Goal: Transaction & Acquisition: Purchase product/service

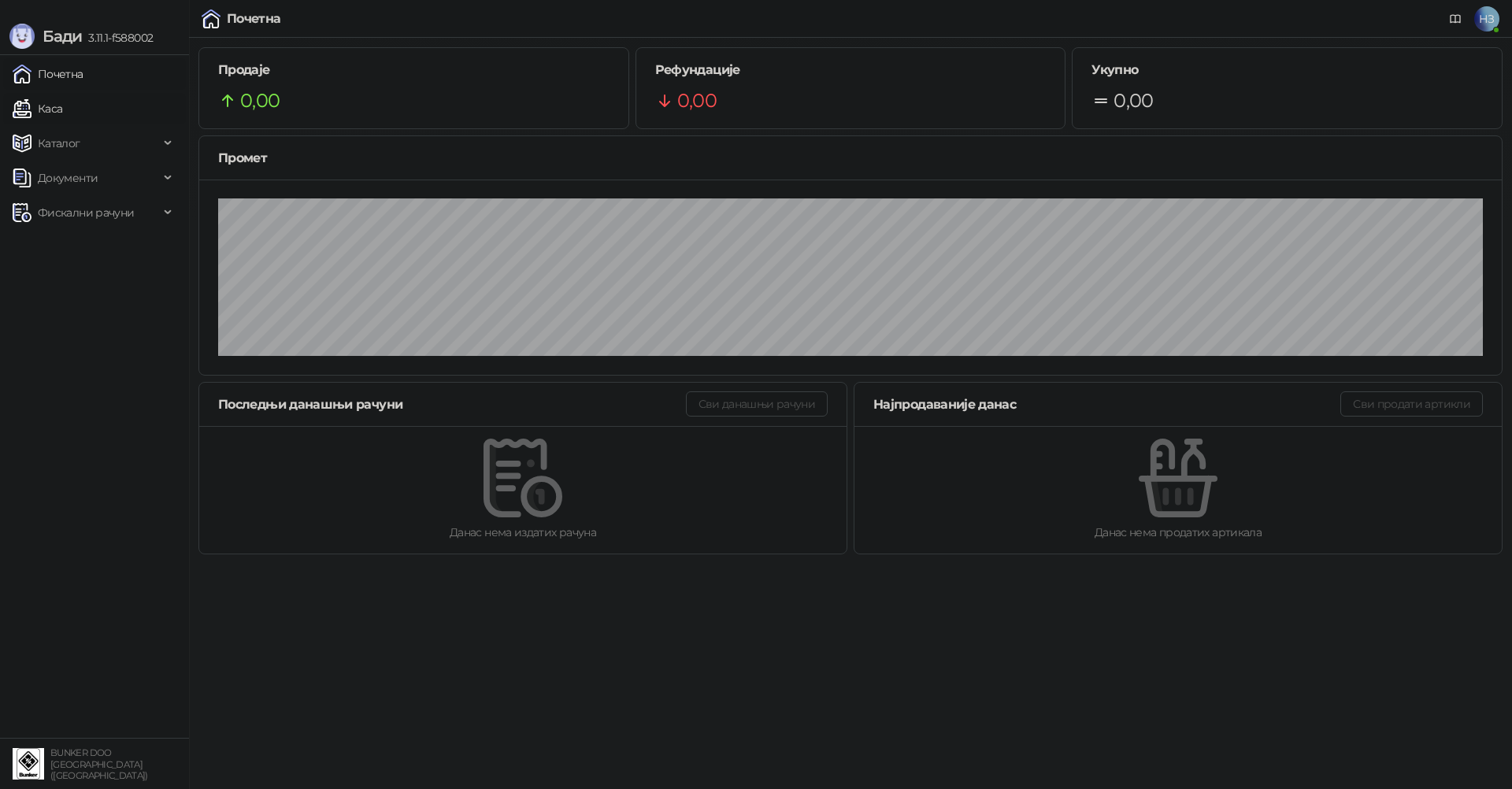
click at [62, 104] on link "Каса" at bounding box center [38, 109] width 50 height 32
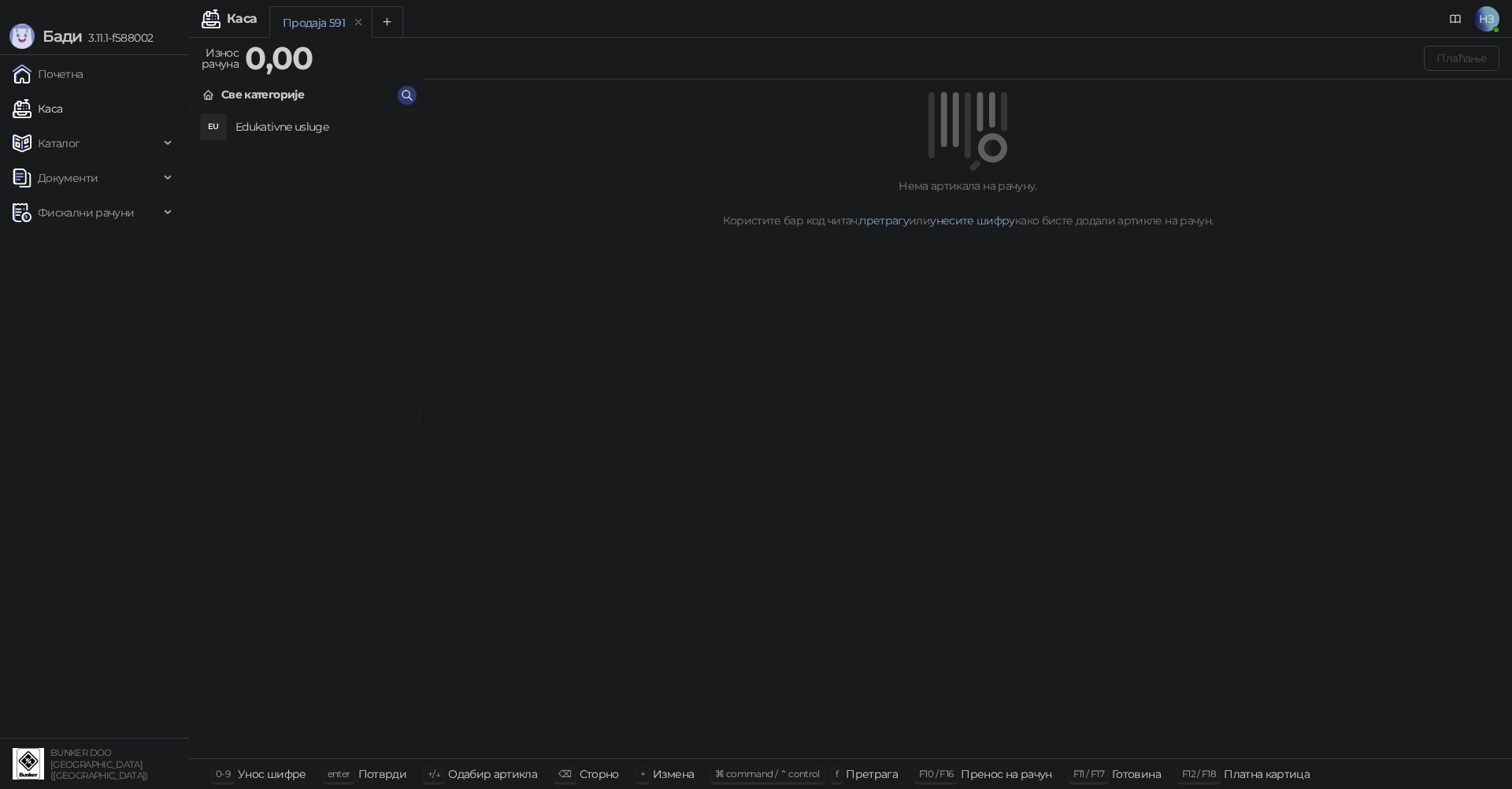
click at [270, 129] on h4 "Edukativne usluge" at bounding box center [323, 126] width 174 height 25
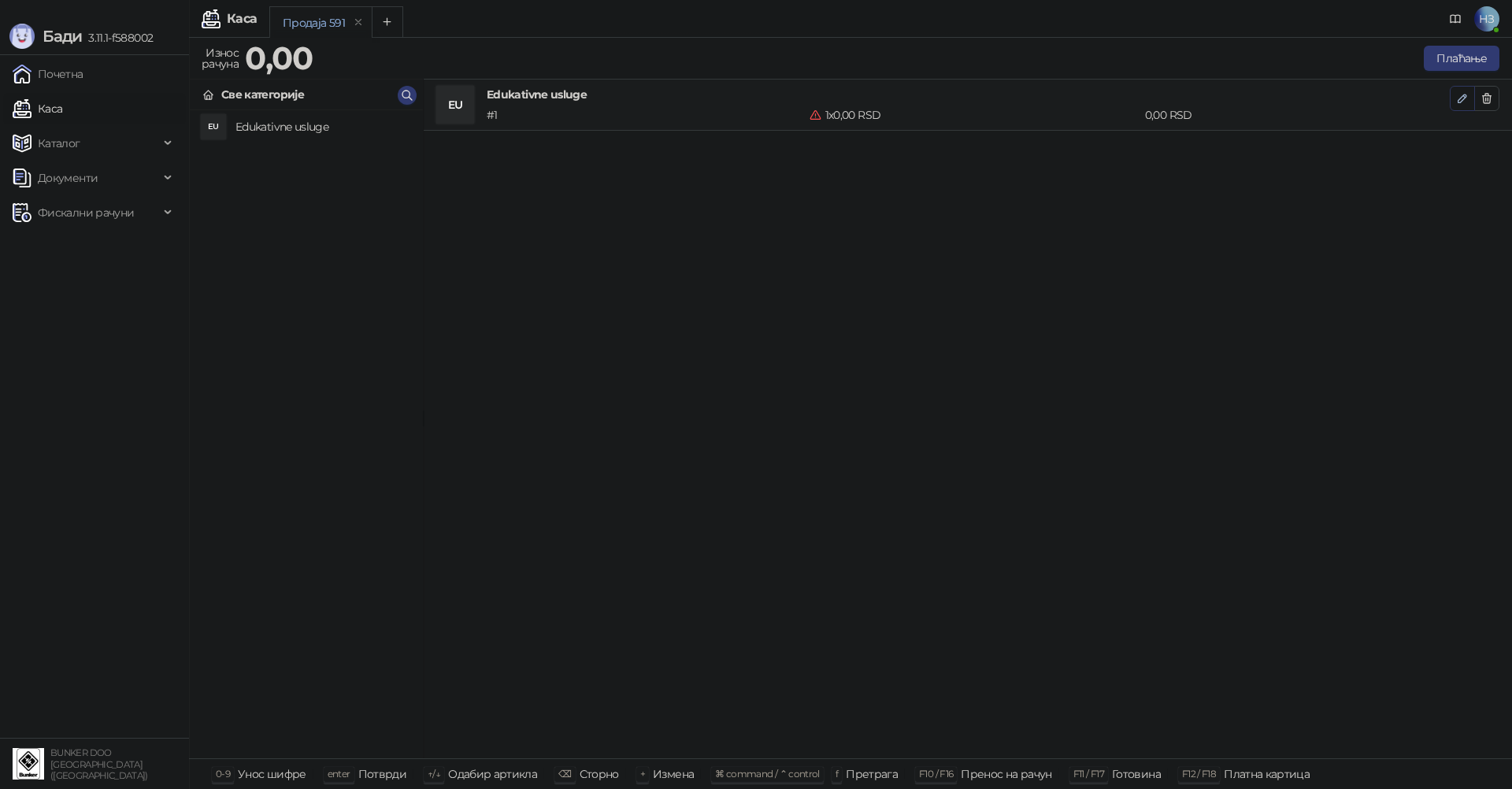
click at [1462, 102] on icon "button" at bounding box center [1461, 98] width 13 height 13
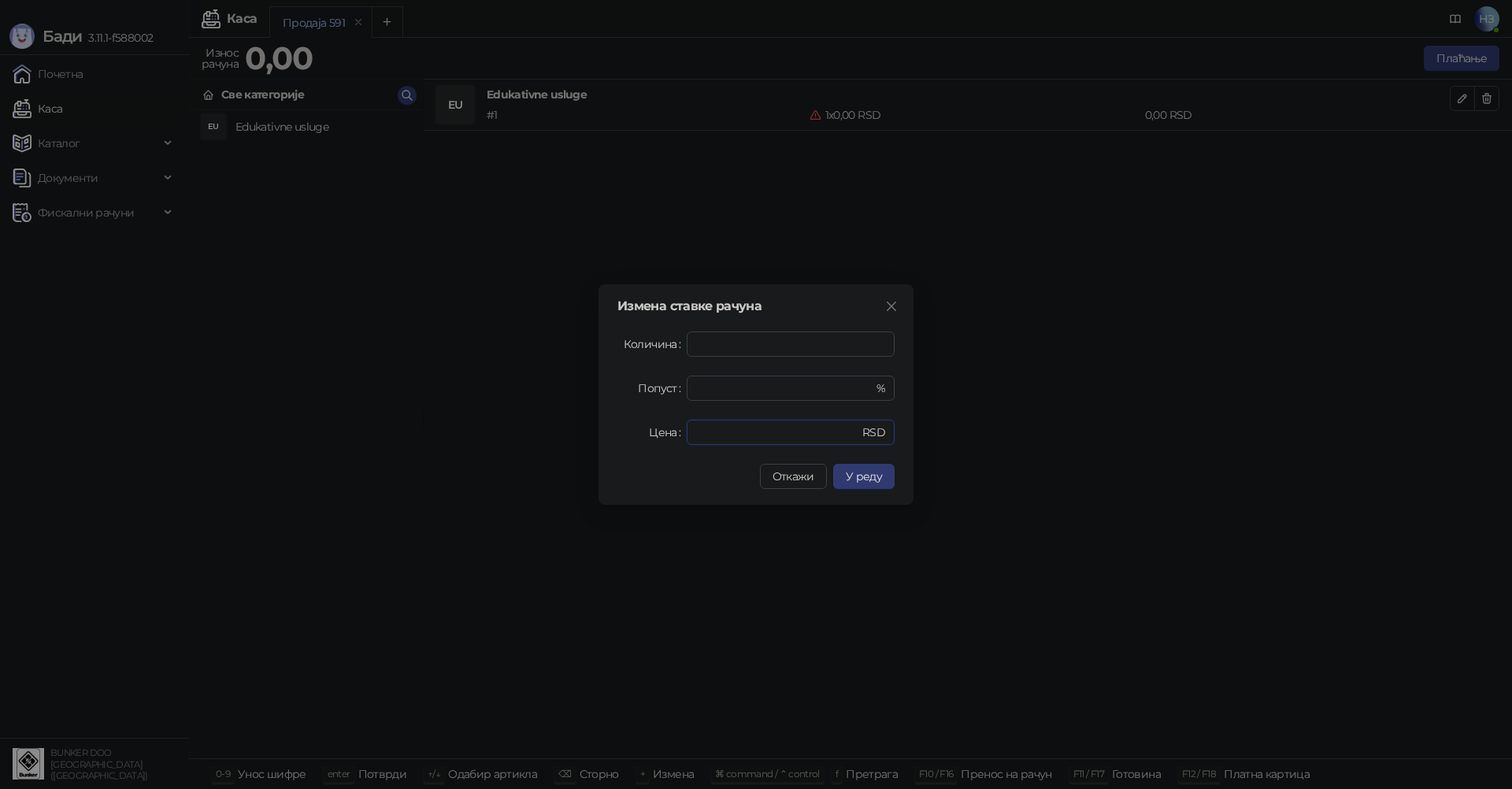
drag, startPoint x: 711, startPoint y: 435, endPoint x: 655, endPoint y: 439, distance: 56.1
click at [655, 439] on div "Цена * RSD" at bounding box center [756, 432] width 277 height 25
type input "****"
click at [881, 470] on button "У реду" at bounding box center [864, 476] width 61 height 25
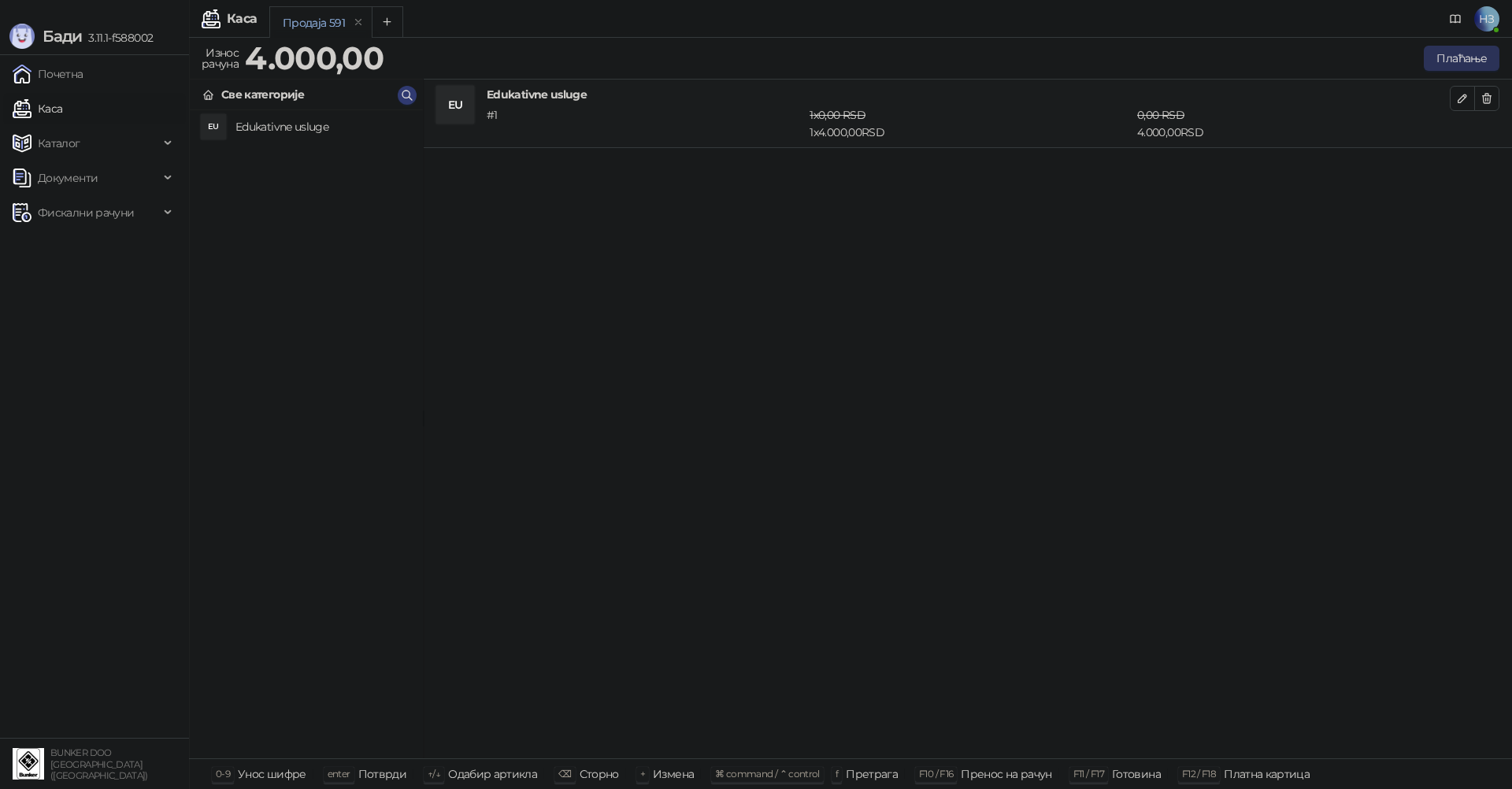
click at [1462, 56] on button "Плаћање" at bounding box center [1461, 57] width 75 height 25
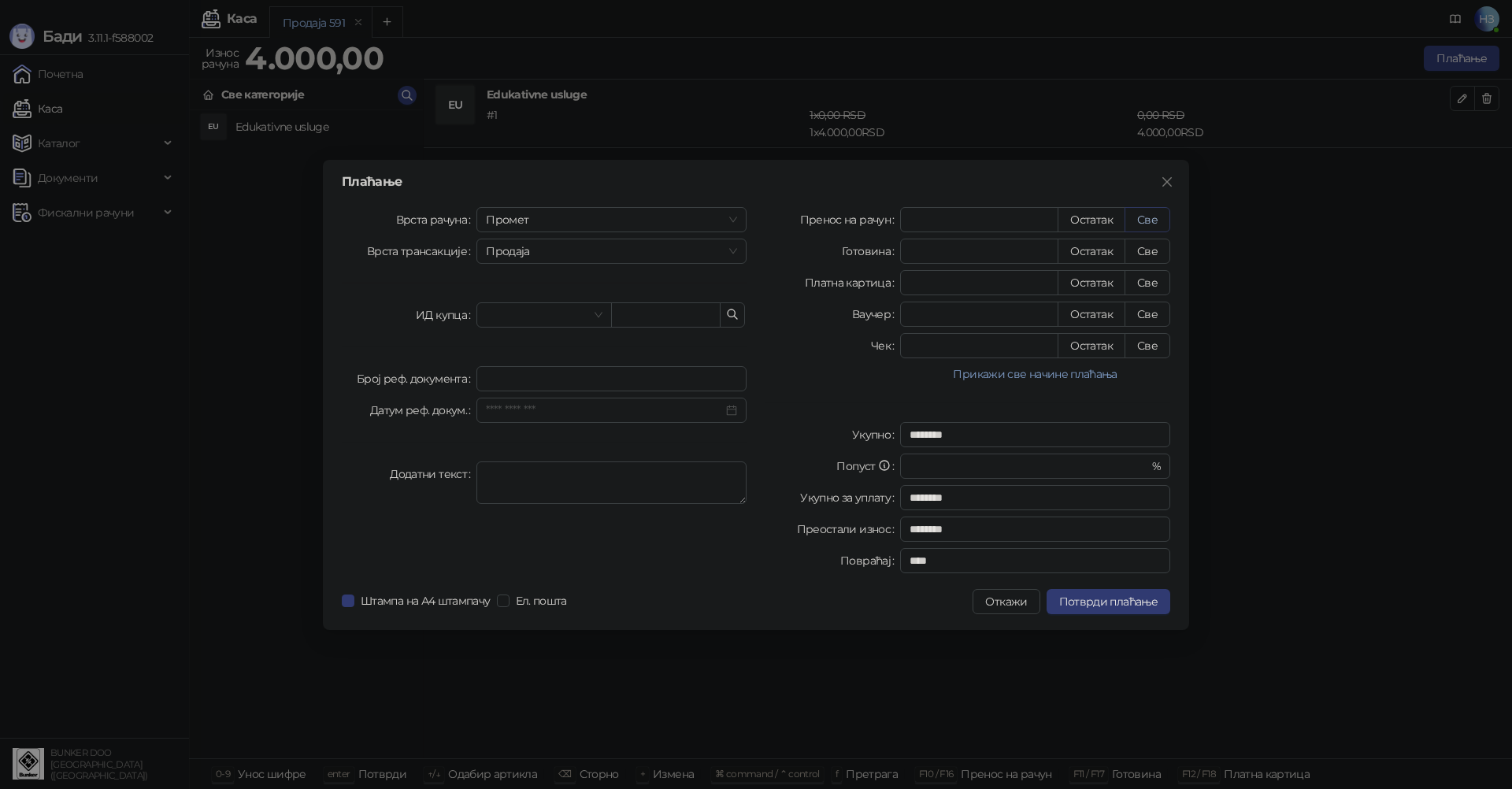
click at [1159, 212] on button "Све" at bounding box center [1147, 219] width 46 height 25
type input "****"
click at [1136, 605] on span "Потврди плаћање" at bounding box center [1108, 602] width 98 height 14
